Goal: Task Accomplishment & Management: Use online tool/utility

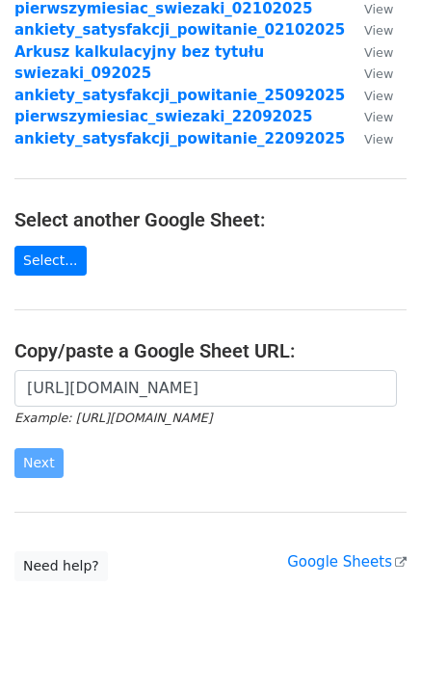
scroll to position [193, 0]
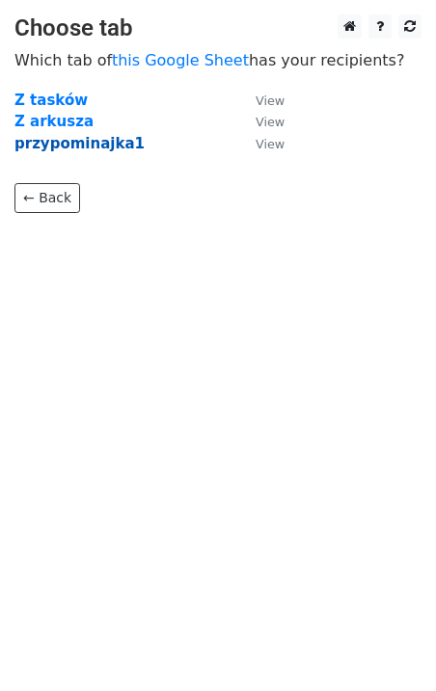
click at [95, 150] on strong "przypominajka1" at bounding box center [79, 143] width 130 height 17
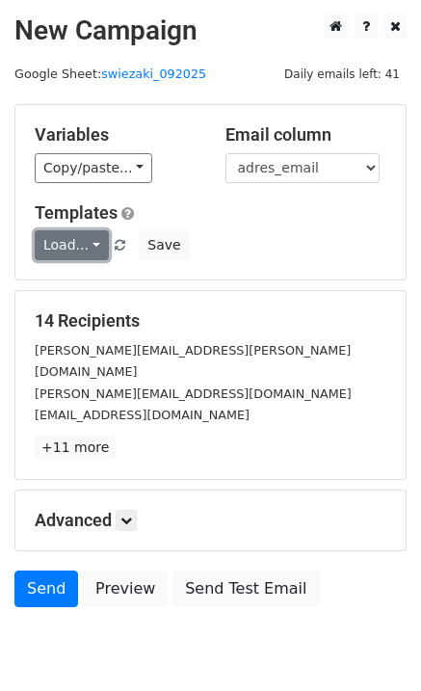
click at [81, 248] on link "Load..." at bounding box center [72, 245] width 74 height 30
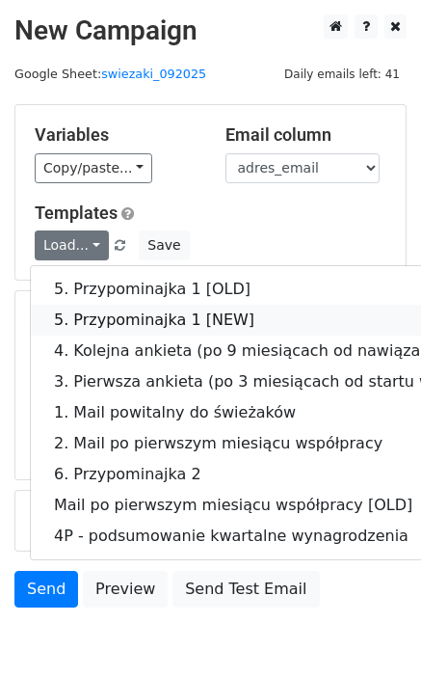
click at [103, 330] on link "5. Przypominajka 1 [NEW]" at bounding box center [298, 320] width 535 height 31
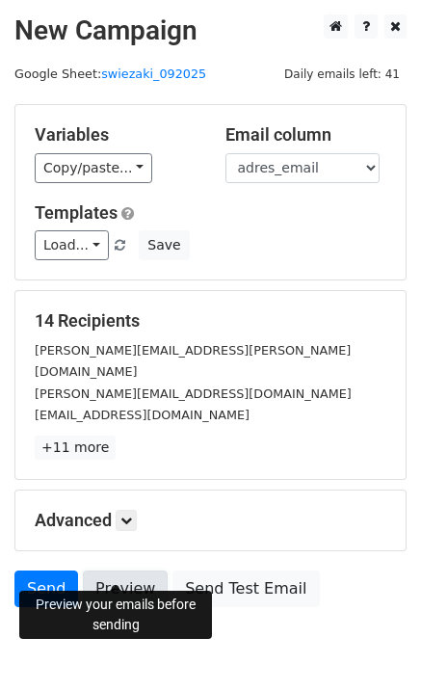
click at [122, 577] on link "Preview" at bounding box center [125, 589] width 85 height 37
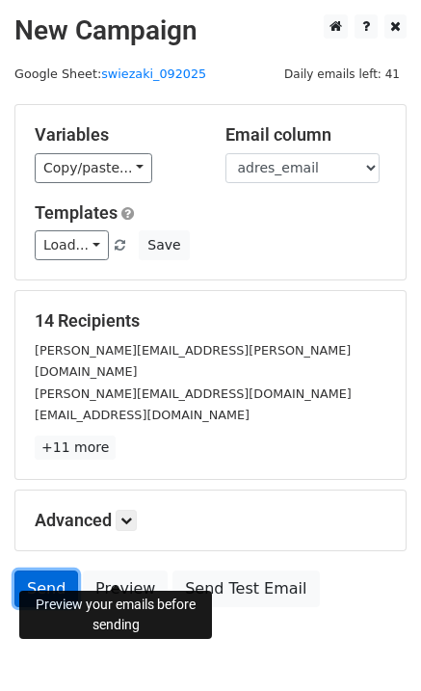
click at [31, 571] on link "Send" at bounding box center [46, 589] width 64 height 37
